Goal: Information Seeking & Learning: Learn about a topic

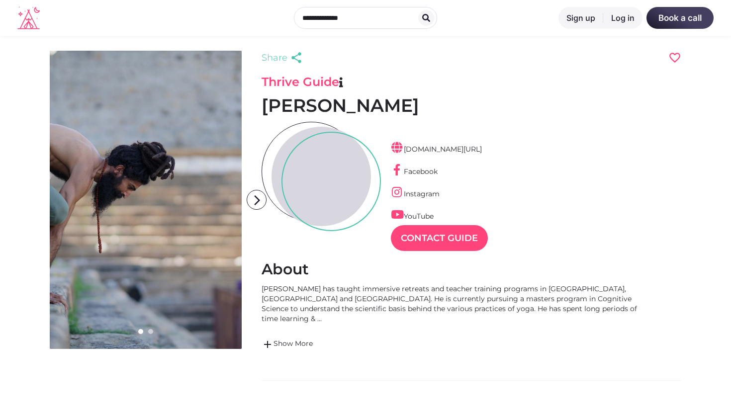
scroll to position [15, 0]
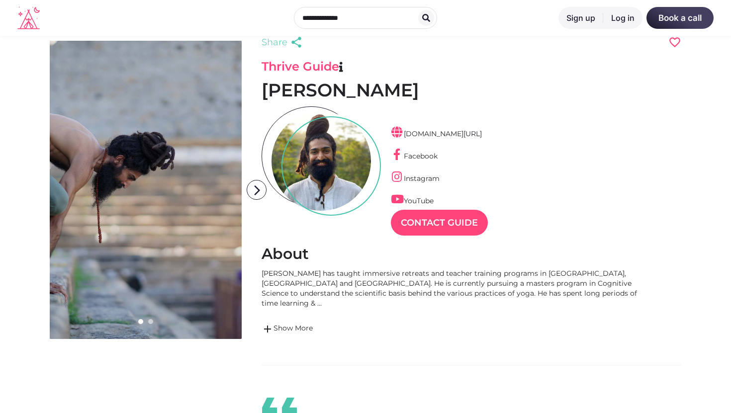
click at [151, 321] on div at bounding box center [150, 321] width 5 height 5
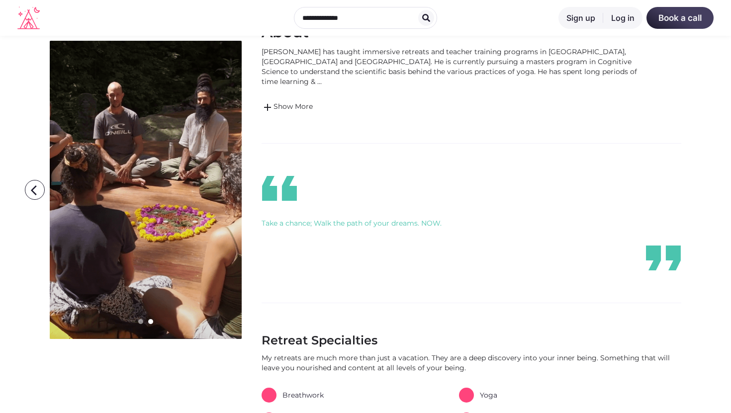
scroll to position [236, 0]
click at [283, 103] on link "add Show More" at bounding box center [456, 109] width 388 height 12
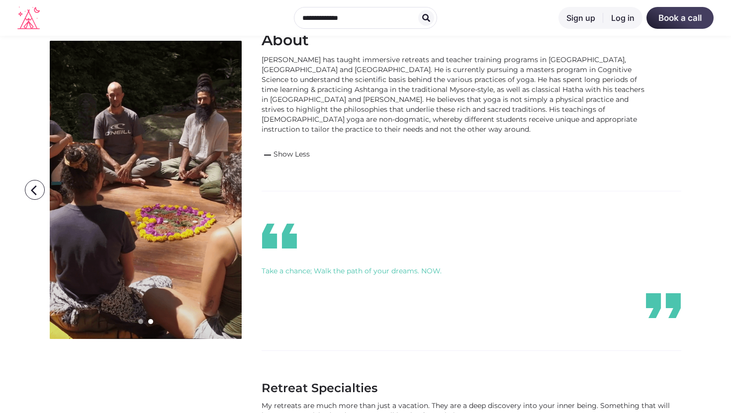
scroll to position [225, 0]
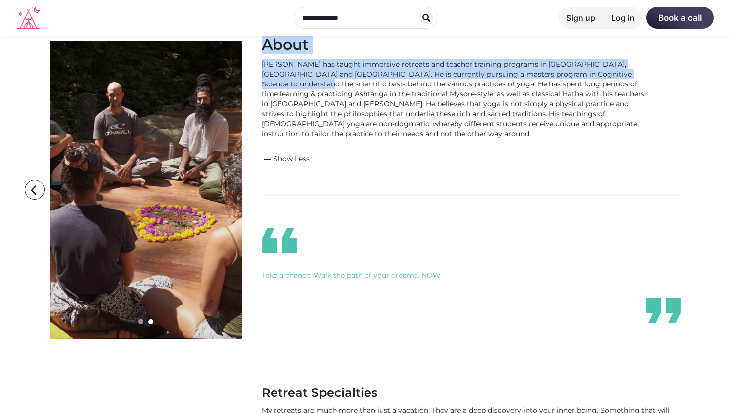
drag, startPoint x: 261, startPoint y: 63, endPoint x: 263, endPoint y: 87, distance: 24.5
click at [263, 87] on div "[PERSON_NAME] has taught immersive retreats and teacher training programs in [G…" at bounding box center [456, 99] width 388 height 80
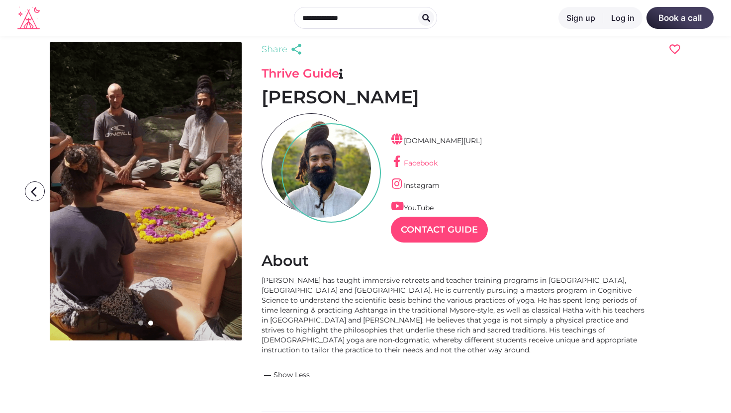
scroll to position [0, 0]
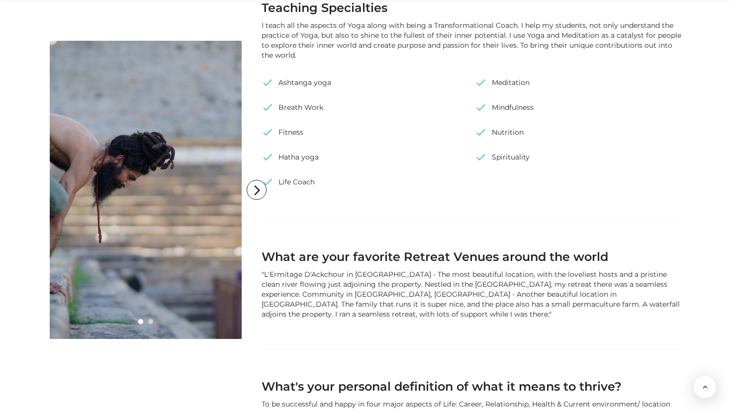
scroll to position [736, 0]
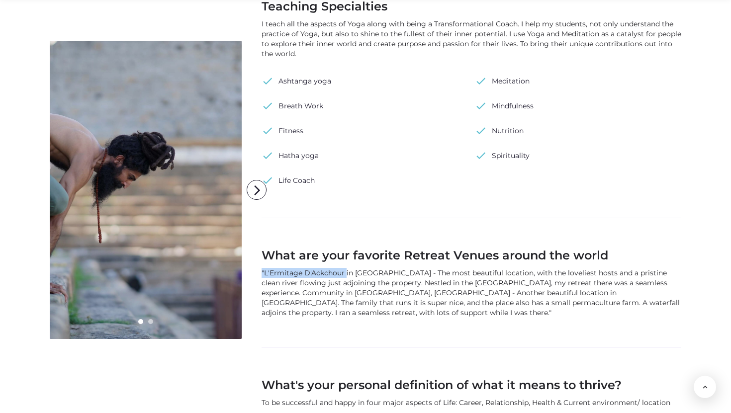
copy div ""L'Ermitage D'Ackchour"
drag, startPoint x: 262, startPoint y: 265, endPoint x: 344, endPoint y: 267, distance: 82.1
click at [344, 268] on div ""L'Ermitage D'Ackchour in [GEOGRAPHIC_DATA] - The most beautiful location, with…" at bounding box center [472, 293] width 420 height 50
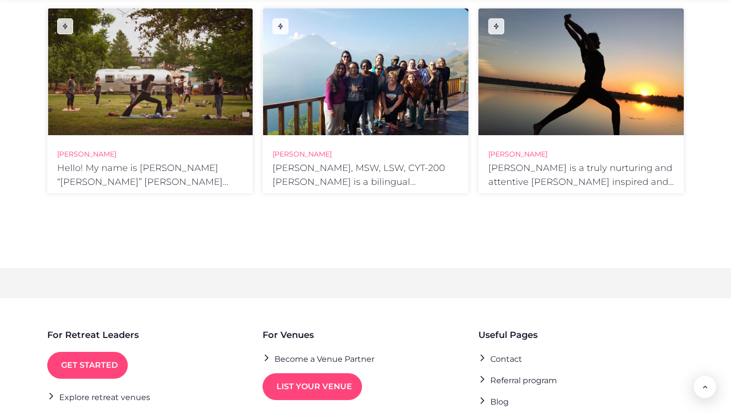
scroll to position [1396, 0]
